Goal: Information Seeking & Learning: Learn about a topic

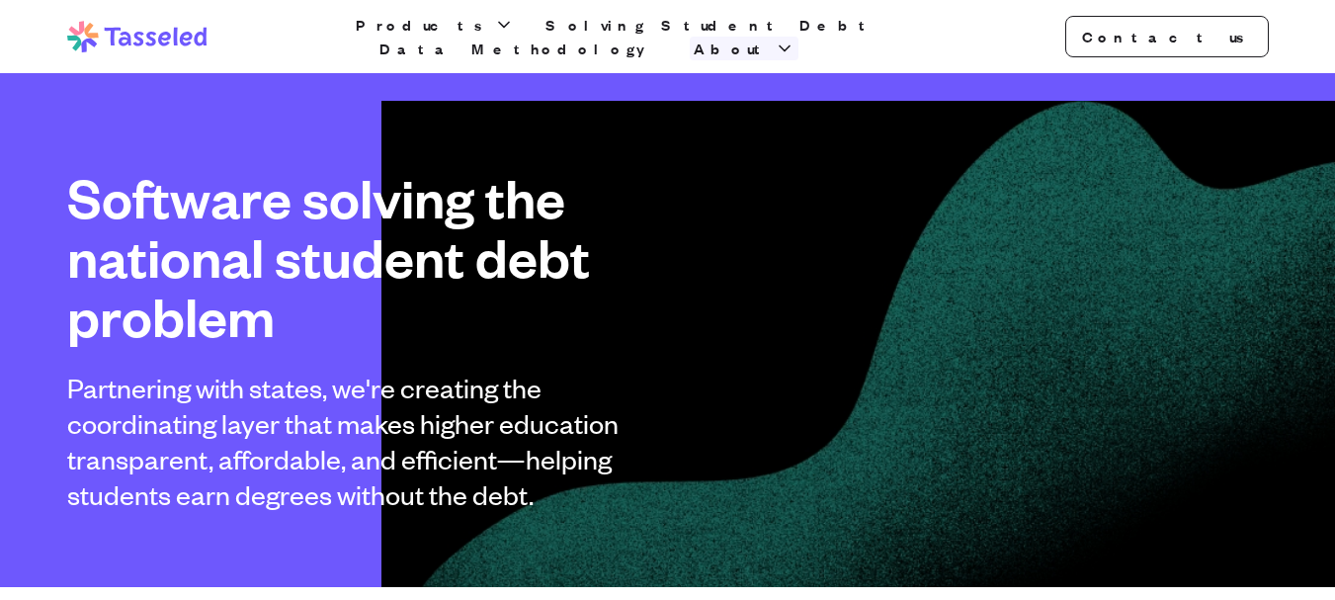
click at [771, 38] on span "About" at bounding box center [732, 49] width 77 height 24
click at [1192, 36] on link "Contact us" at bounding box center [1168, 37] width 204 height 42
click at [771, 43] on span "About" at bounding box center [732, 49] width 77 height 24
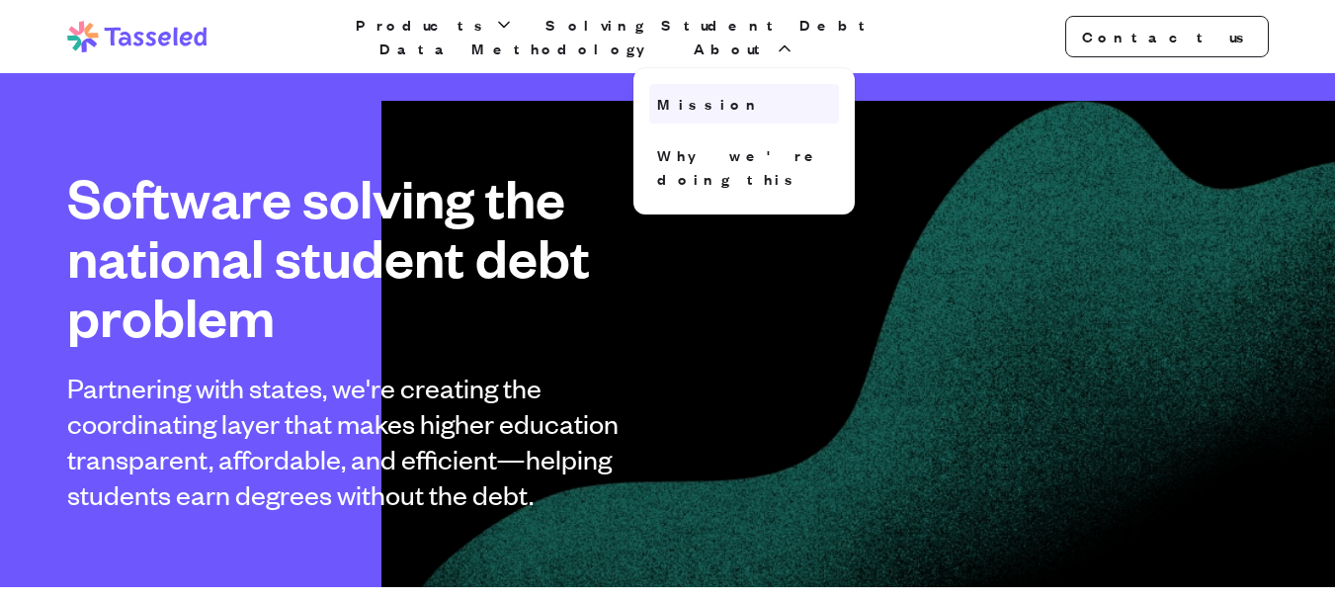
click at [830, 92] on link "Mission" at bounding box center [744, 104] width 190 height 40
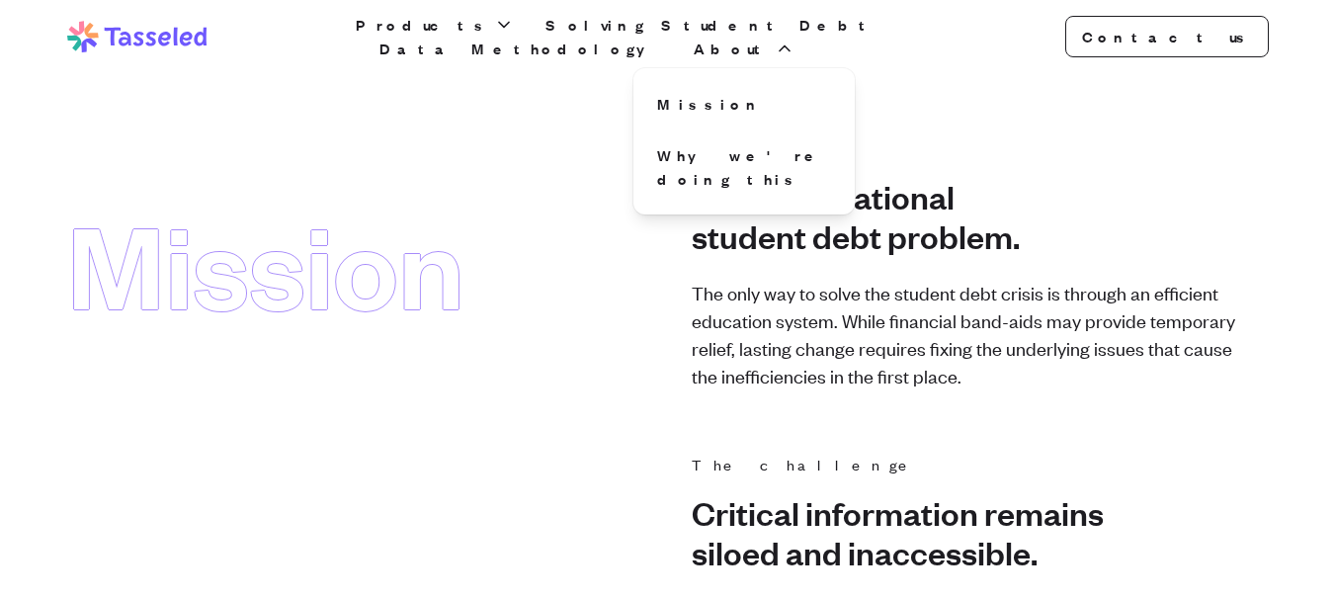
click at [676, 254] on div "Mission The mission Solve the national student debt problem. The only way to so…" at bounding box center [668, 262] width 1202 height 253
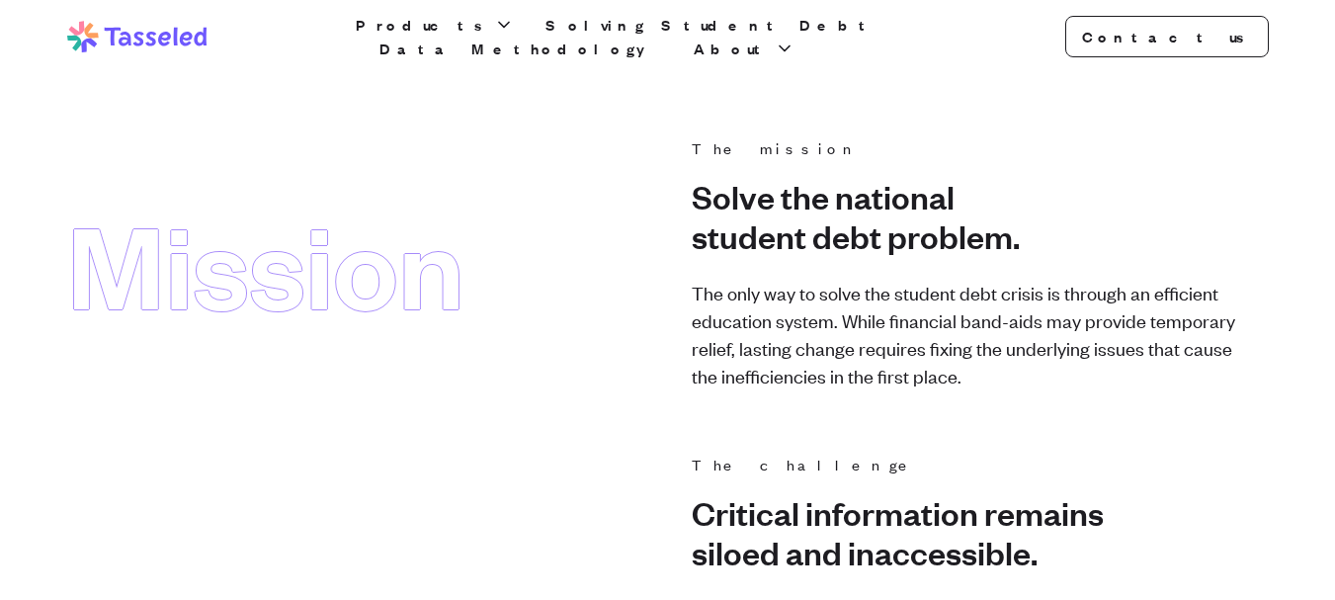
click at [141, 45] on icon at bounding box center [137, 37] width 140 height 32
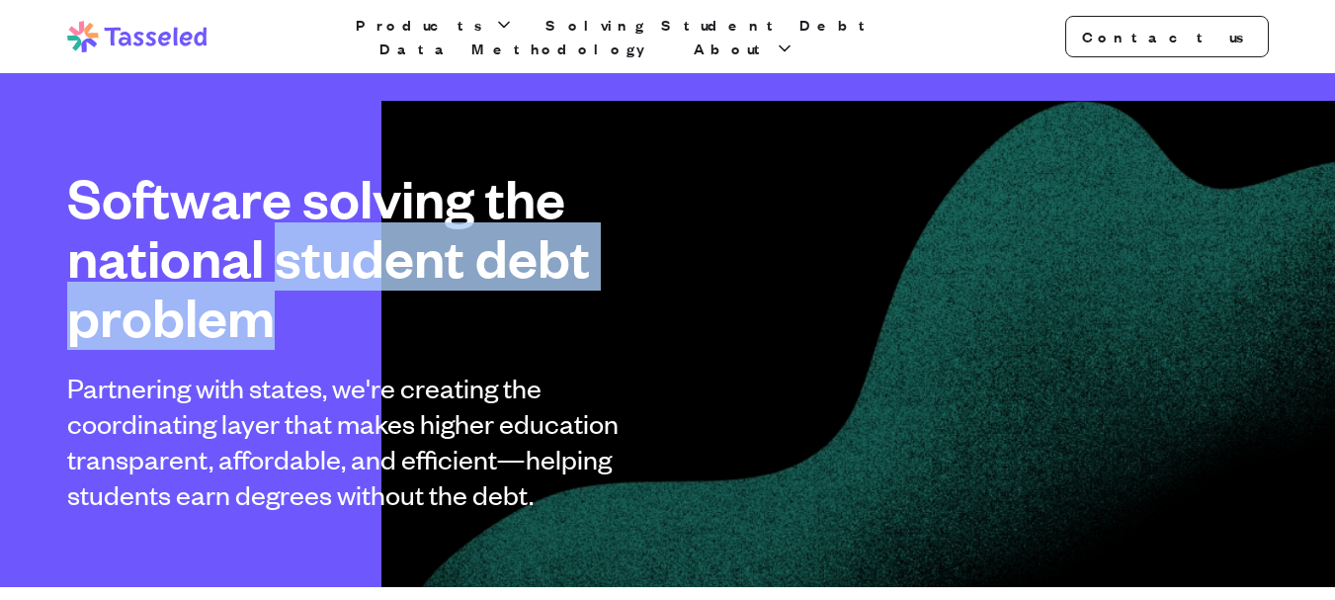
drag, startPoint x: 286, startPoint y: 269, endPoint x: 369, endPoint y: 304, distance: 90.3
click at [369, 304] on h1 "Software solving the national student debt problem" at bounding box center [351, 257] width 569 height 178
copy h1 "student debt problem"
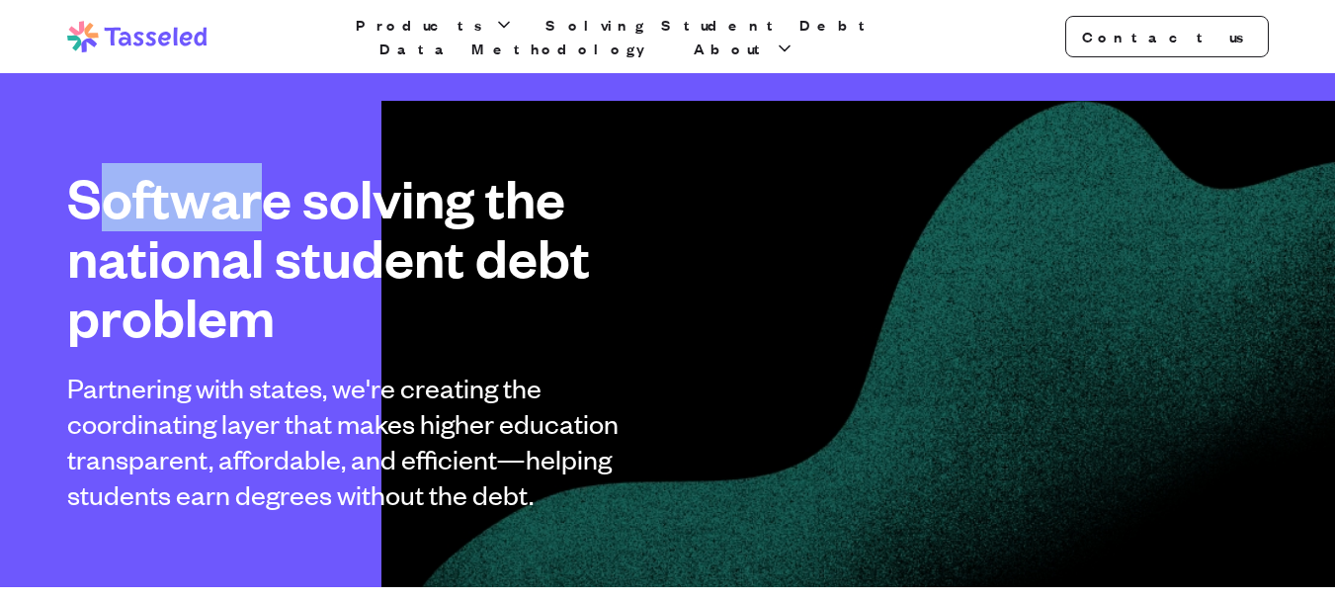
drag, startPoint x: 102, startPoint y: 195, endPoint x: 271, endPoint y: 187, distance: 169.2
click at [272, 187] on h1 "Software solving the national student debt problem" at bounding box center [351, 257] width 569 height 178
drag, startPoint x: 75, startPoint y: 188, endPoint x: 304, endPoint y: 196, distance: 229.5
click at [304, 196] on h1 "Software solving the national student debt problem" at bounding box center [351, 257] width 569 height 178
copy h1 "Software"
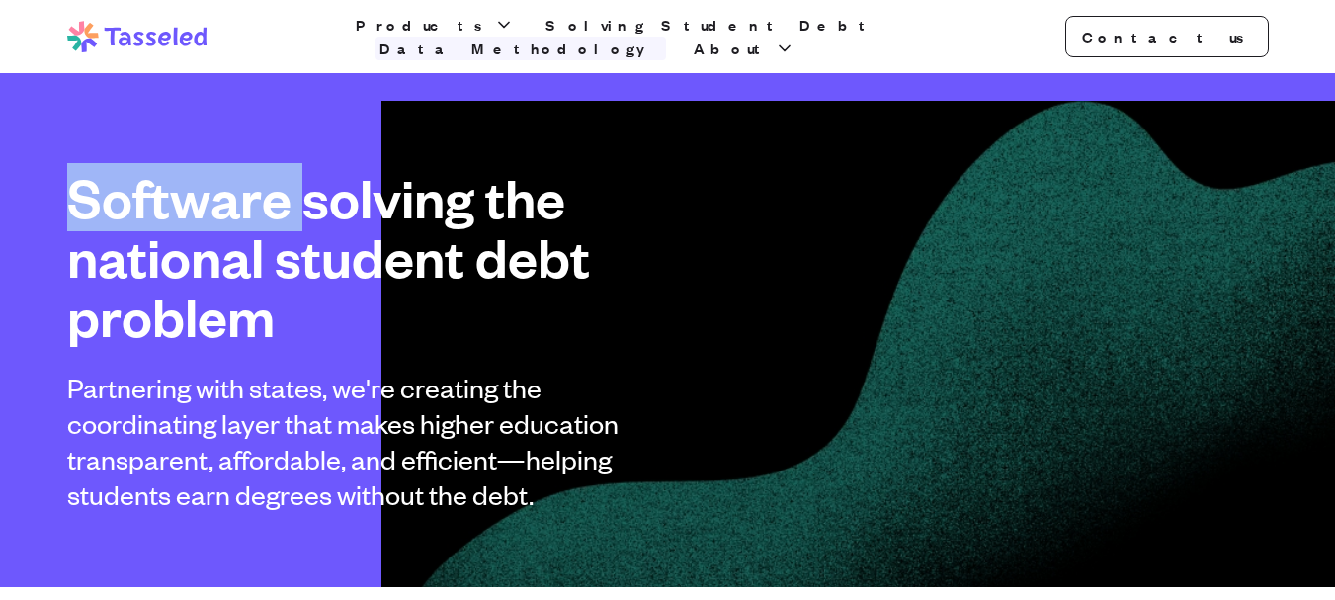
click at [666, 40] on link "Data Methodology" at bounding box center [521, 49] width 291 height 24
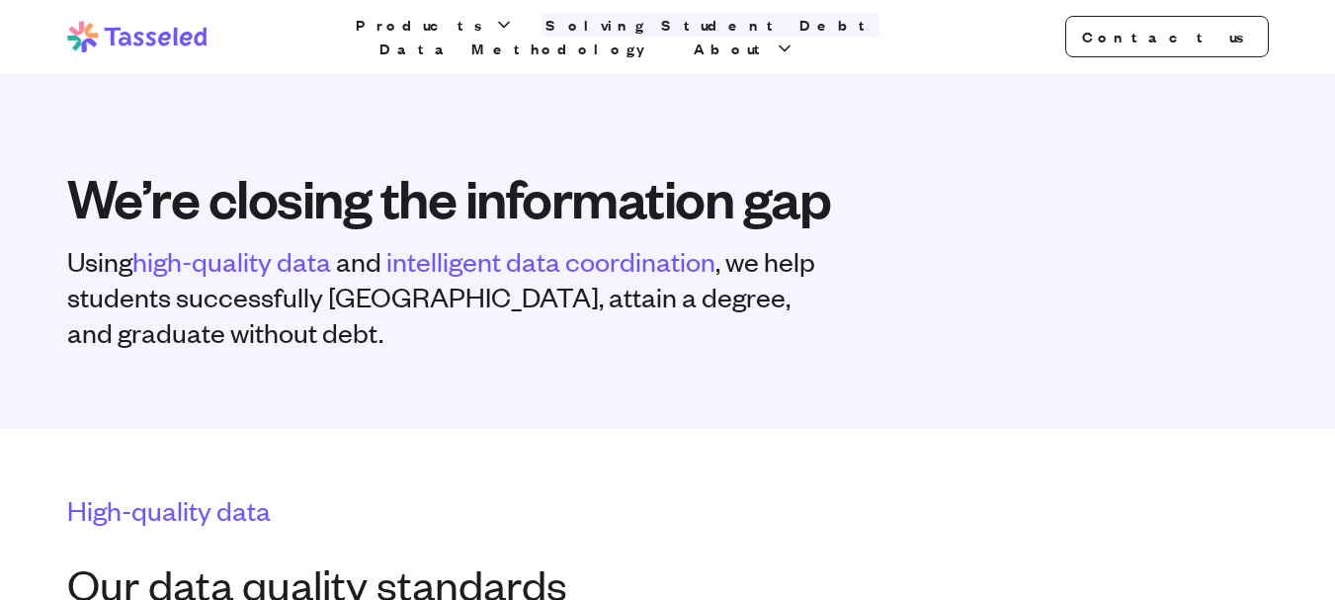
click at [641, 37] on link "Solving Student Debt" at bounding box center [711, 25] width 338 height 24
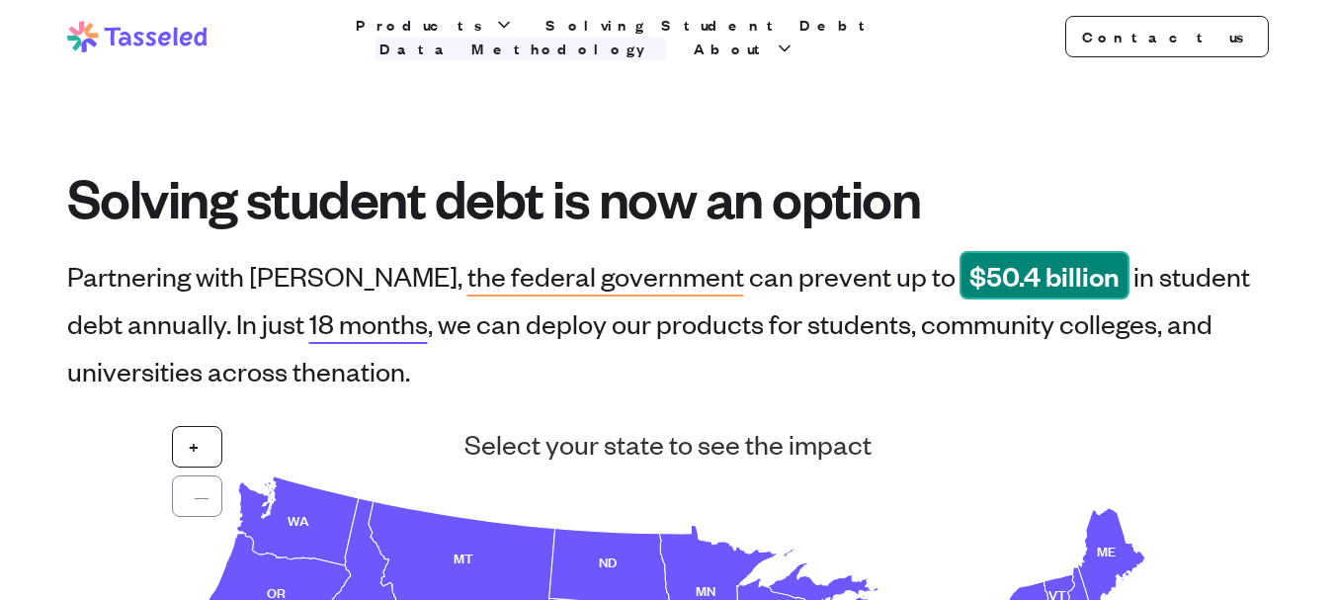
drag, startPoint x: 1336, startPoint y: 232, endPoint x: 715, endPoint y: 33, distance: 653.0
click at [666, 37] on link "Data Methodology" at bounding box center [521, 49] width 291 height 24
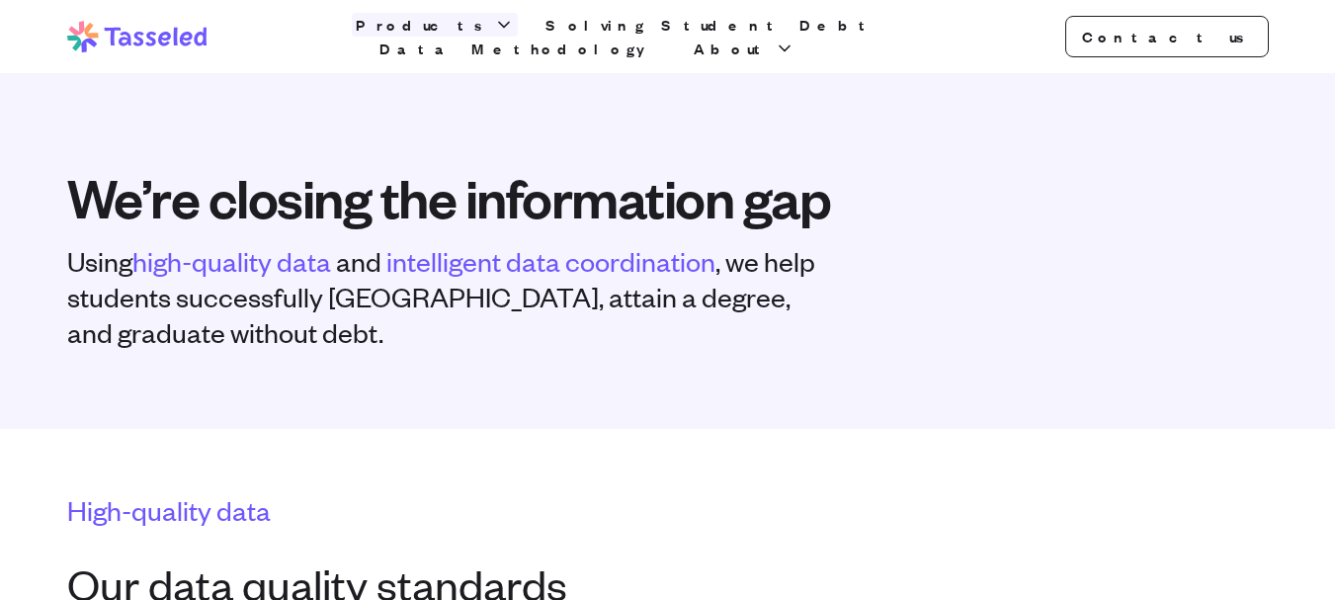
click at [469, 37] on span "Products" at bounding box center [423, 25] width 134 height 24
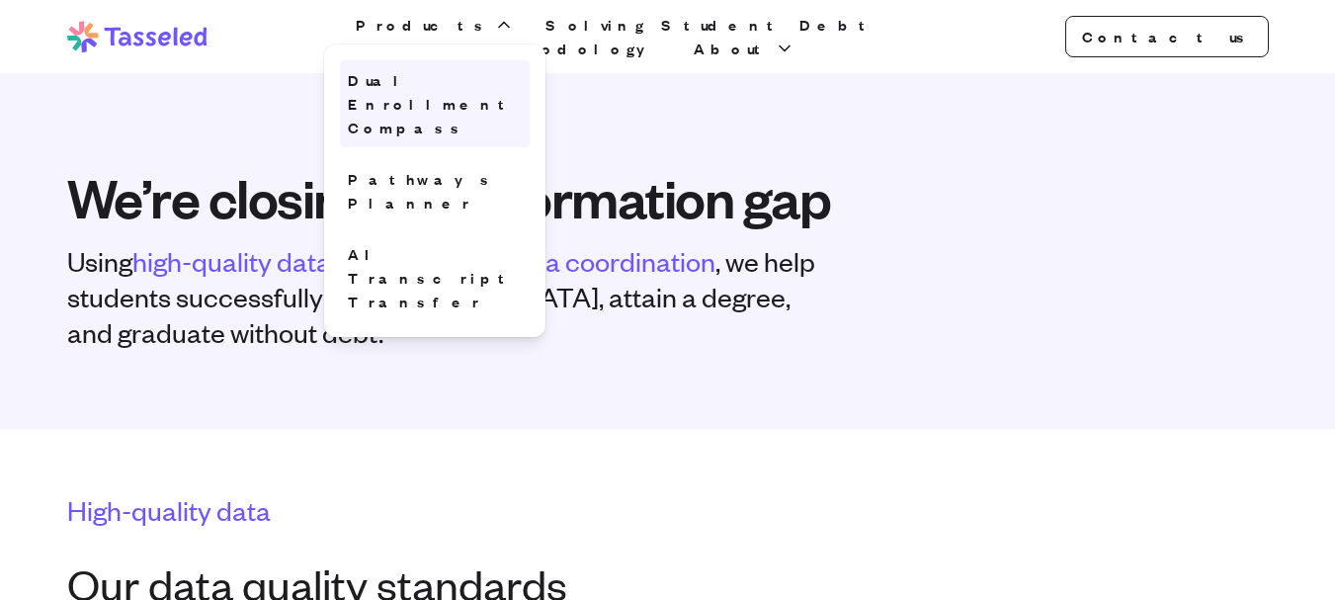
click at [451, 85] on link "Dual Enrollment Compass" at bounding box center [435, 103] width 190 height 87
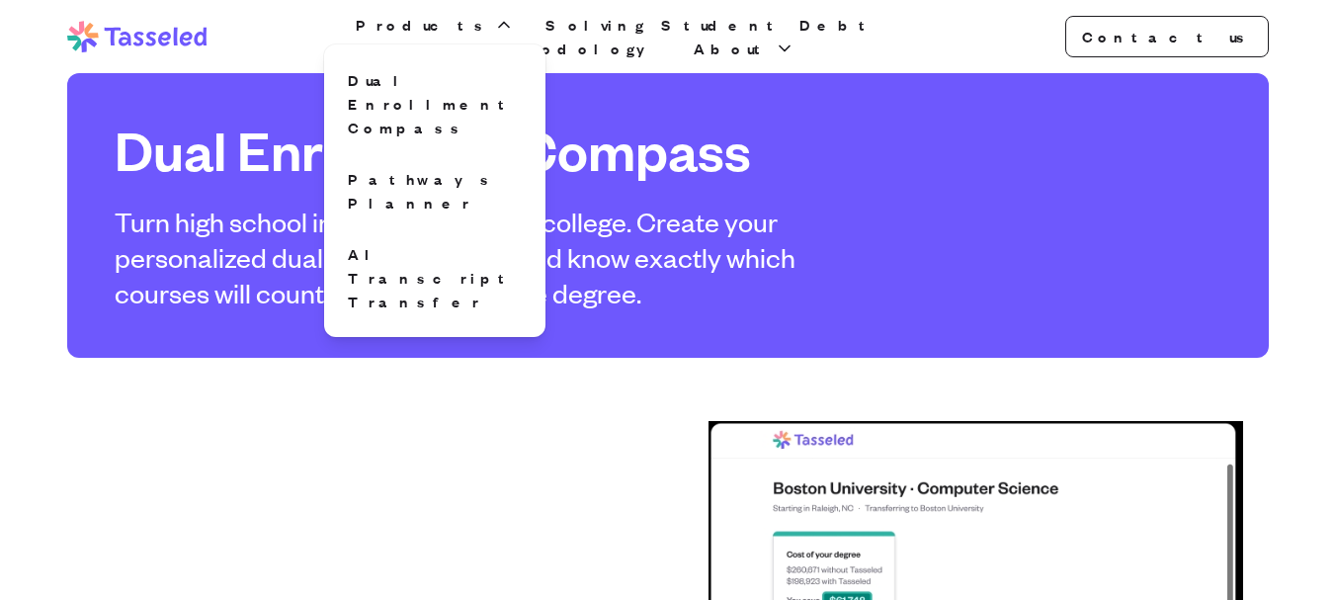
click at [1099, 246] on div "Dual Enrollment Compass Turn high school into a head start on college. Create y…" at bounding box center [668, 215] width 1202 height 285
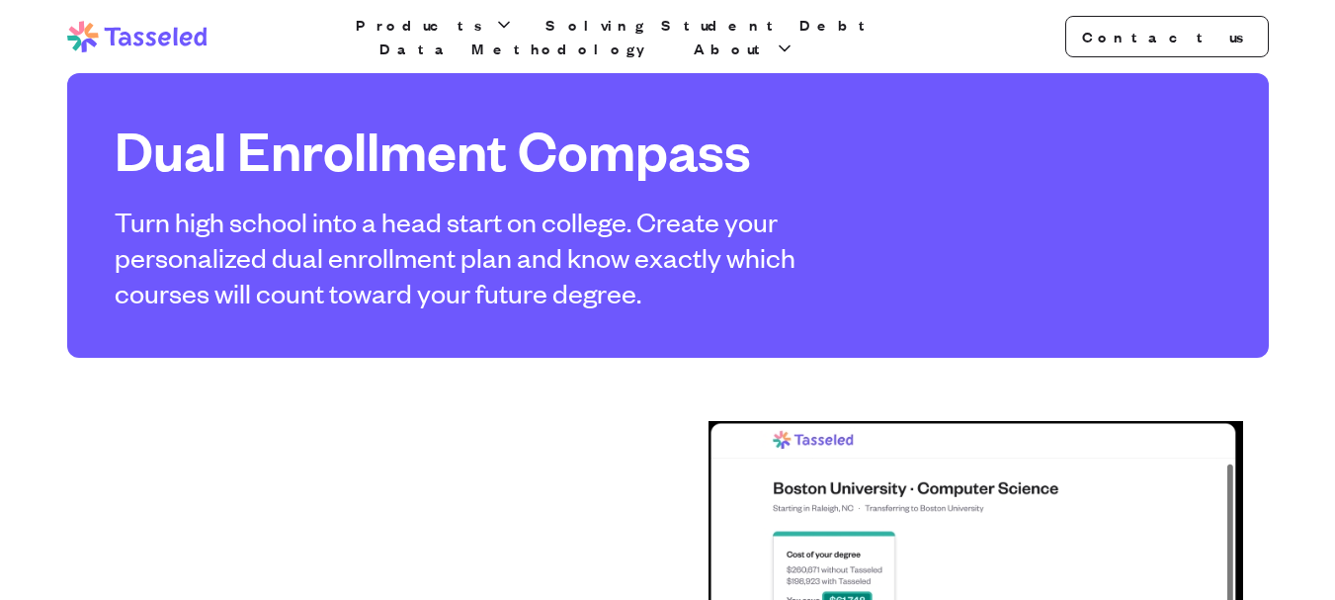
click at [151, 54] on div "Tasseled Products Solving Student Debt Data Methodology About Contact us Open m…" at bounding box center [668, 36] width 1265 height 73
click at [140, 47] on icon at bounding box center [137, 37] width 140 height 32
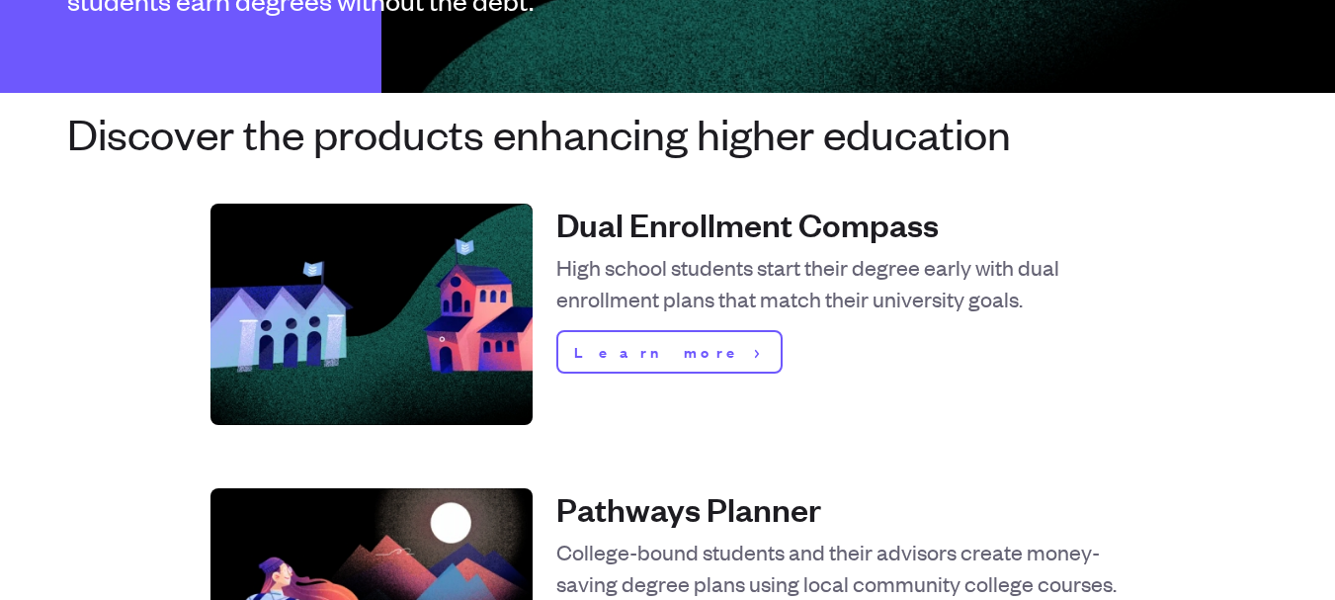
scroll to position [988, 0]
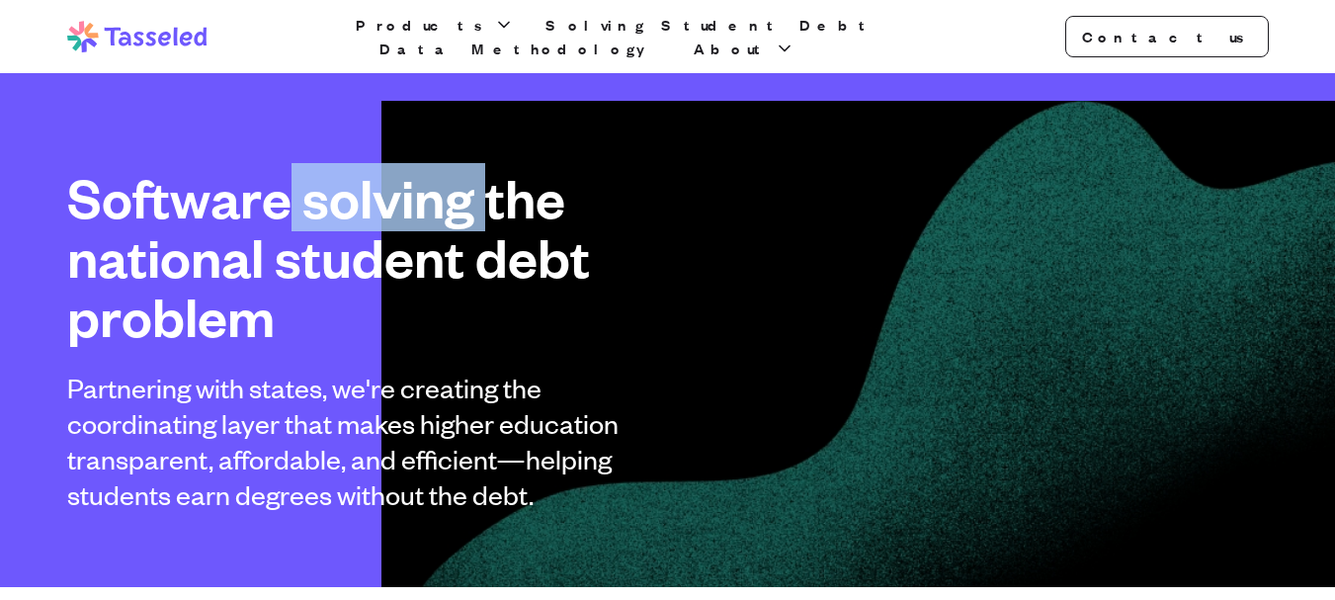
drag, startPoint x: 410, startPoint y: 215, endPoint x: 481, endPoint y: 209, distance: 71.5
click at [481, 209] on h1 "Software solving the national student debt problem" at bounding box center [351, 257] width 569 height 178
copy h1 "solving"
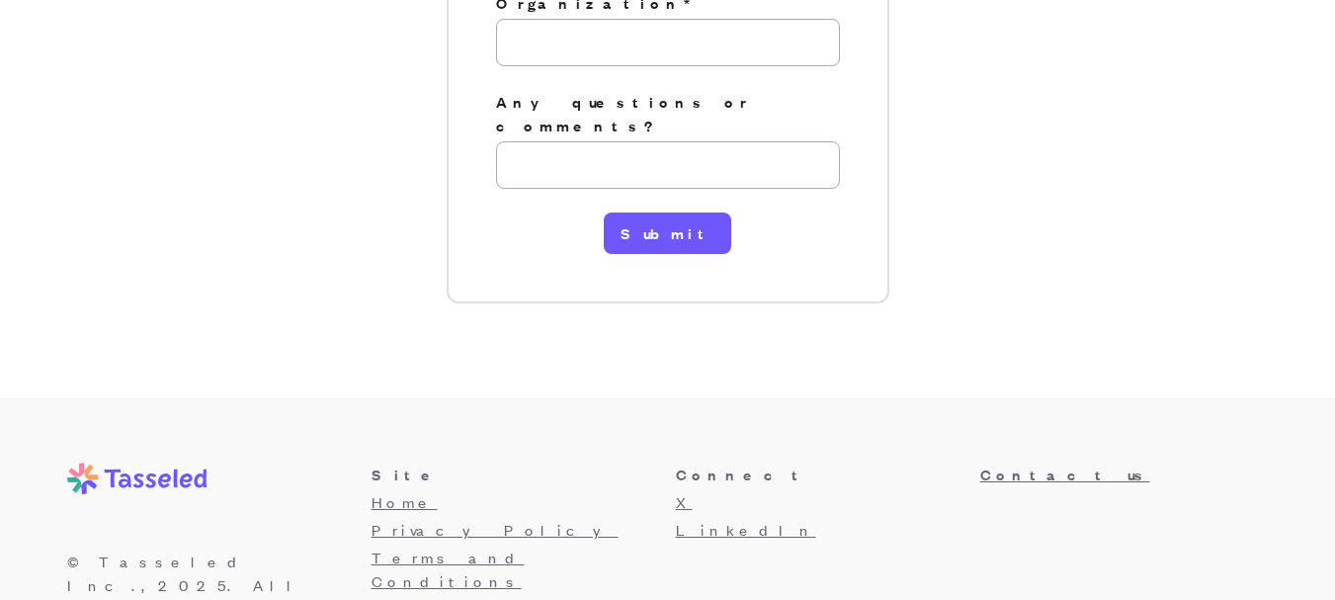
scroll to position [599, 0]
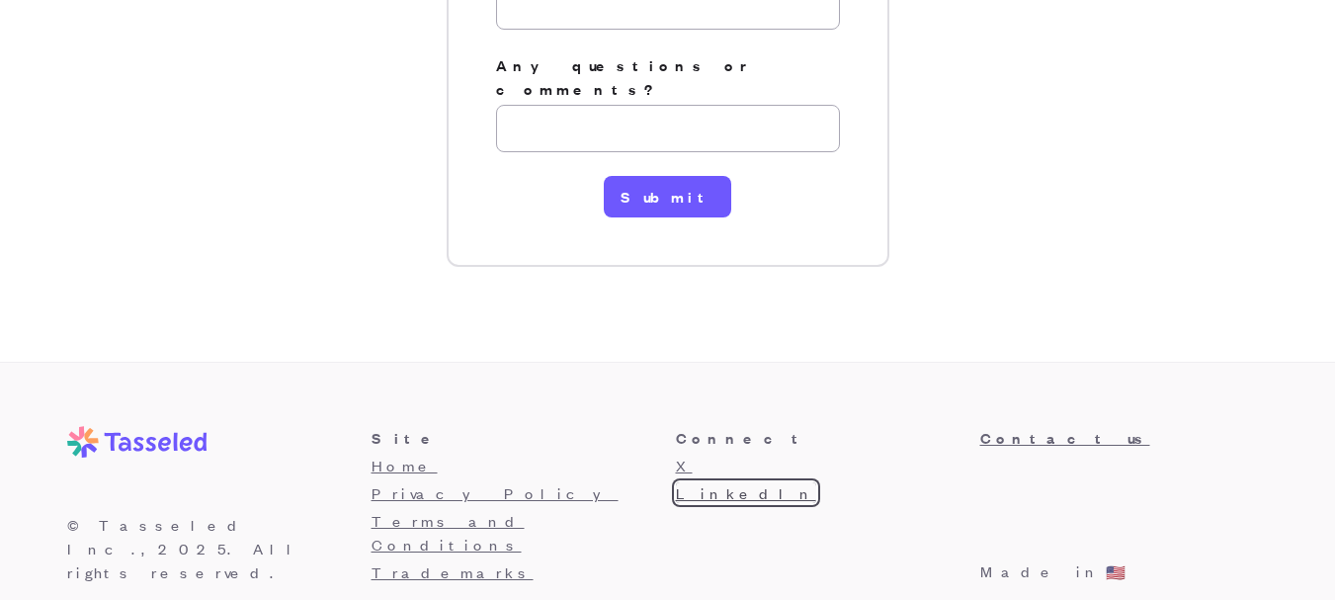
click at [702, 482] on link "LinkedIn" at bounding box center [746, 492] width 140 height 21
